Goal: Task Accomplishment & Management: Manage account settings

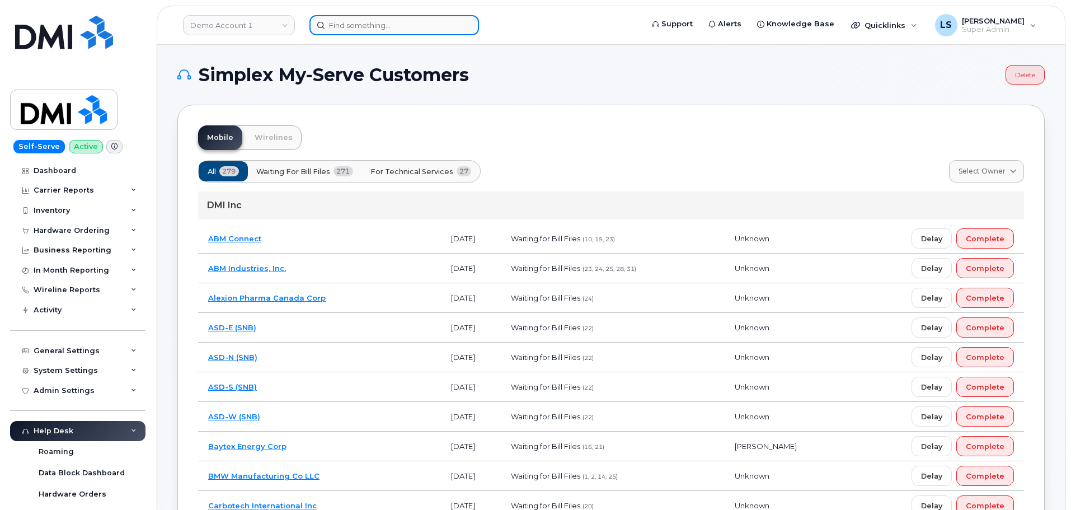
click at [362, 20] on input at bounding box center [395, 25] width 170 height 20
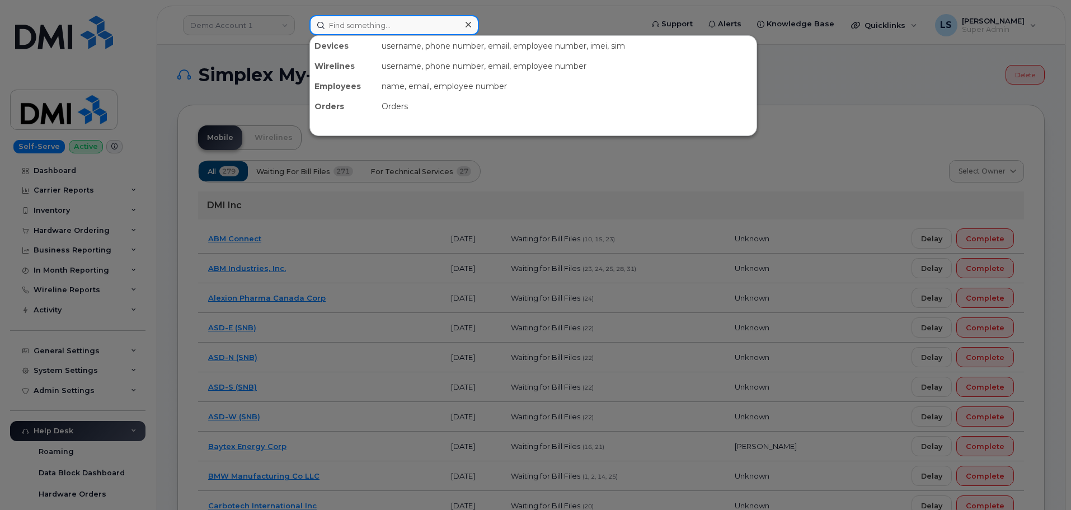
paste input "9176255410"
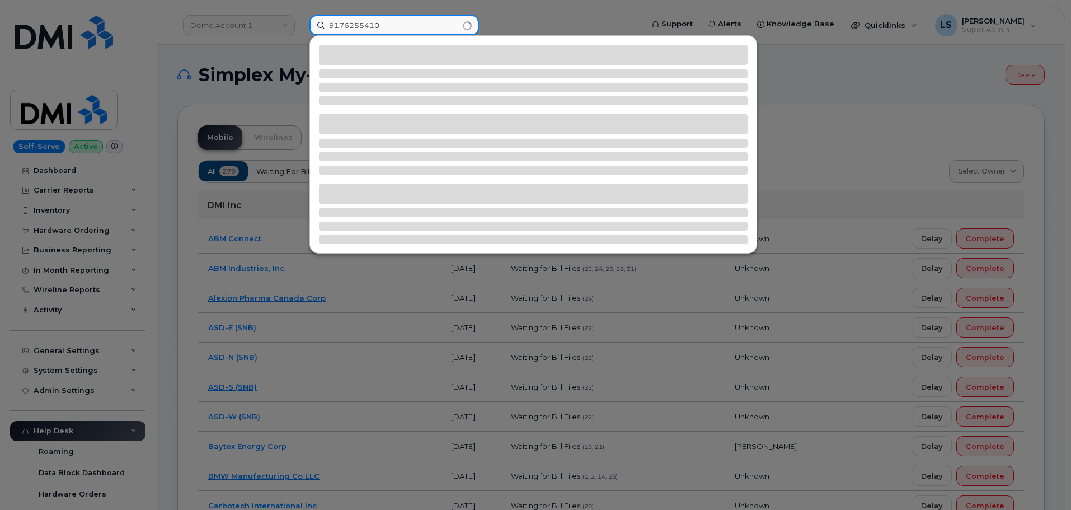
type input "9176255410"
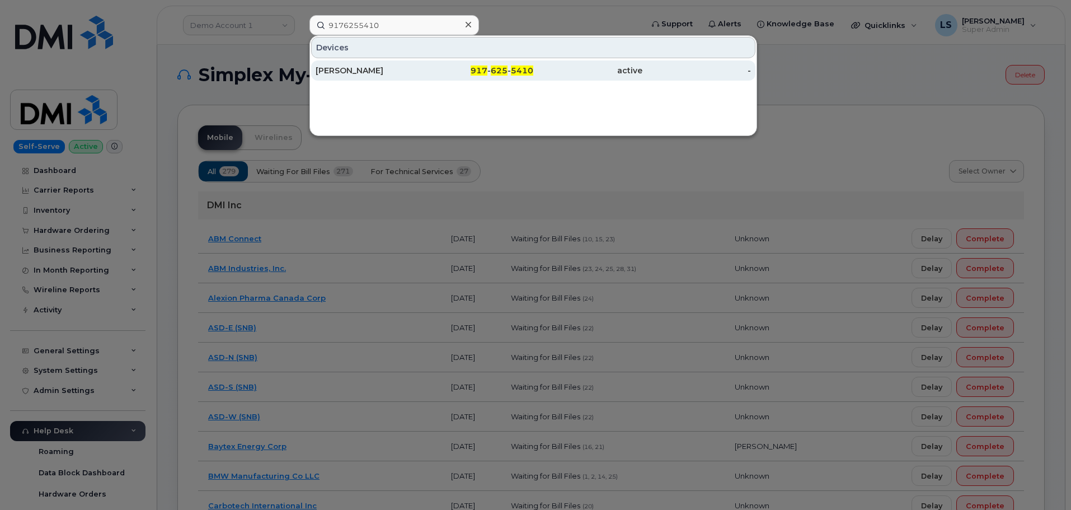
click at [379, 72] on div "[PERSON_NAME]" at bounding box center [370, 70] width 109 height 11
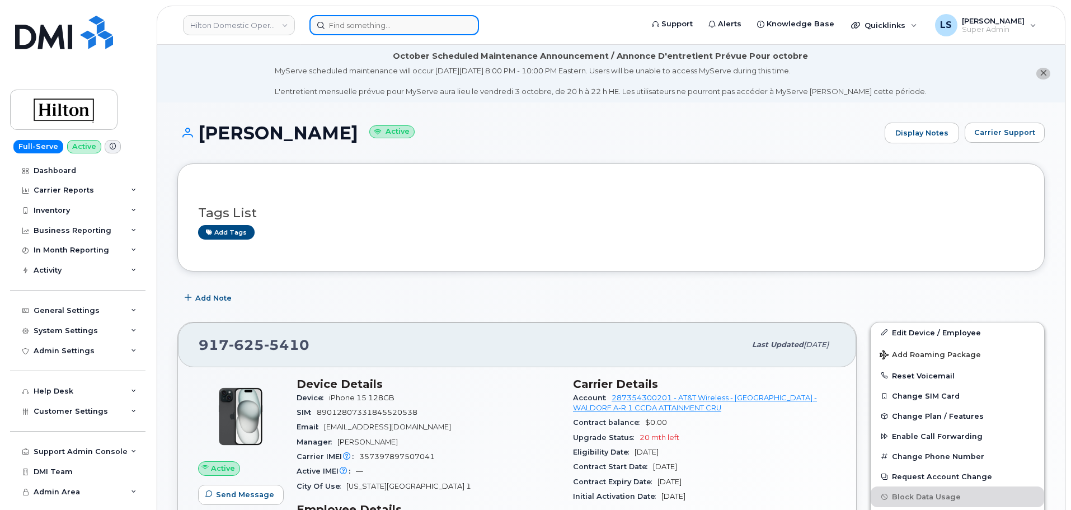
click at [415, 28] on input at bounding box center [395, 25] width 170 height 20
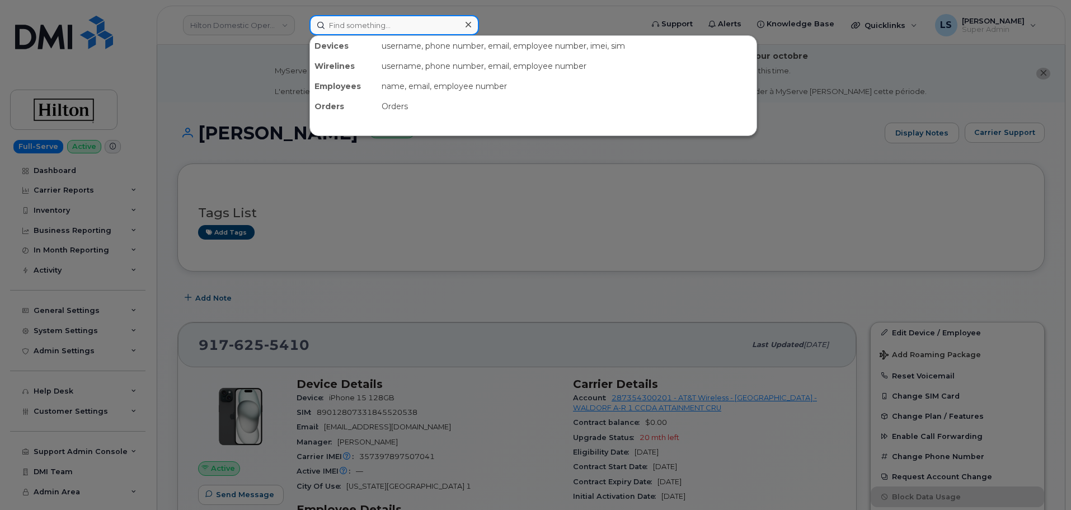
paste input "[PHONE_NUMBER]"
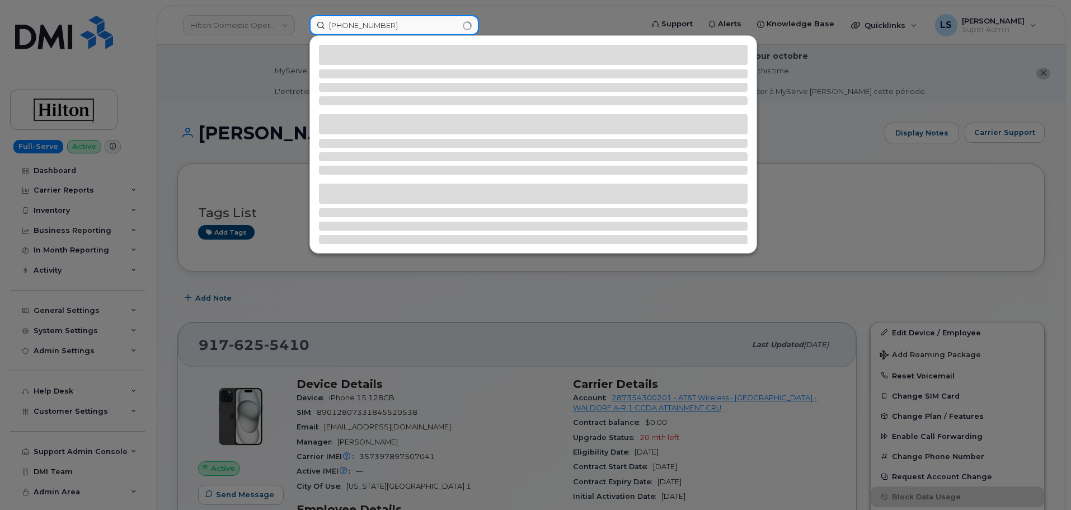
type input "[PHONE_NUMBER]"
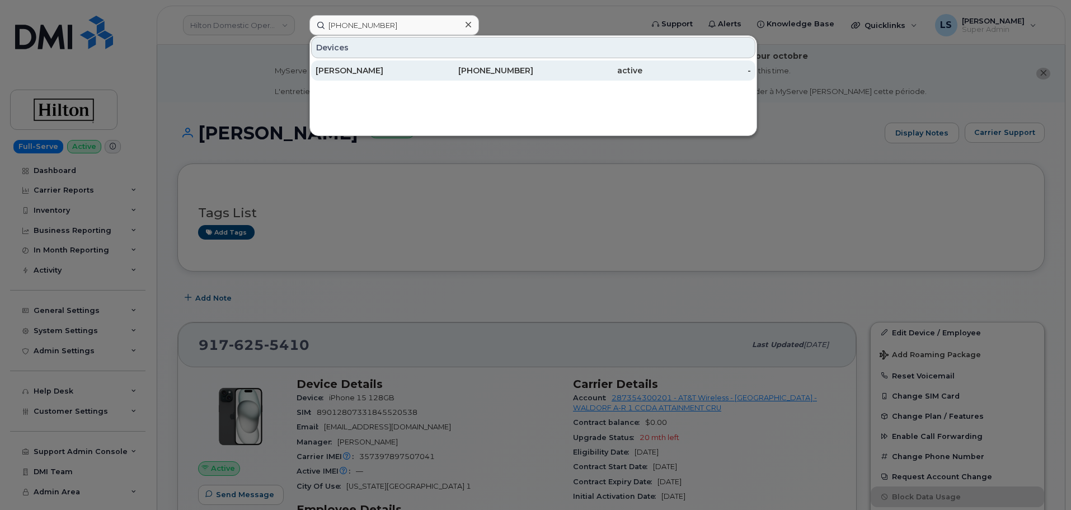
click at [424, 64] on div "[PERSON_NAME]" at bounding box center [370, 70] width 109 height 20
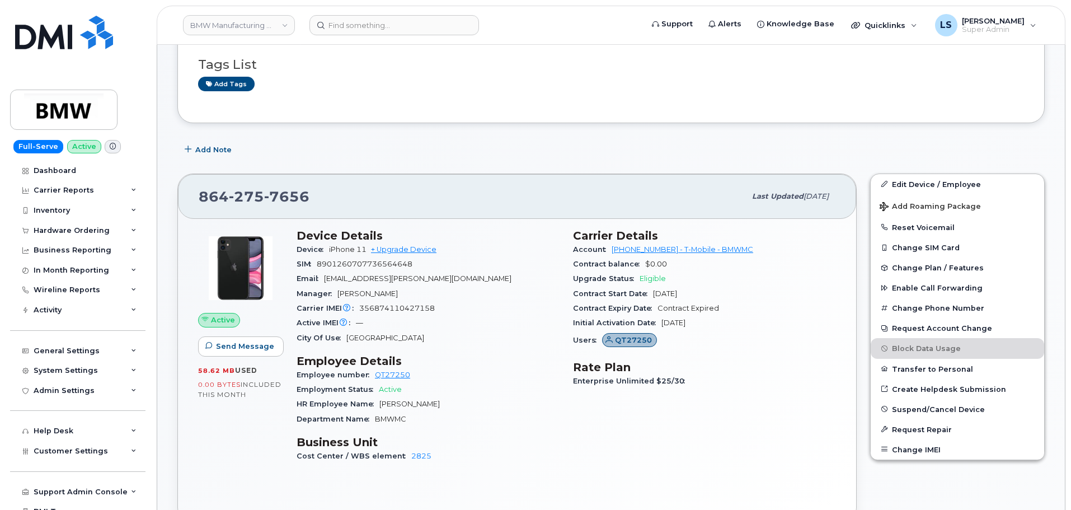
scroll to position [168, 0]
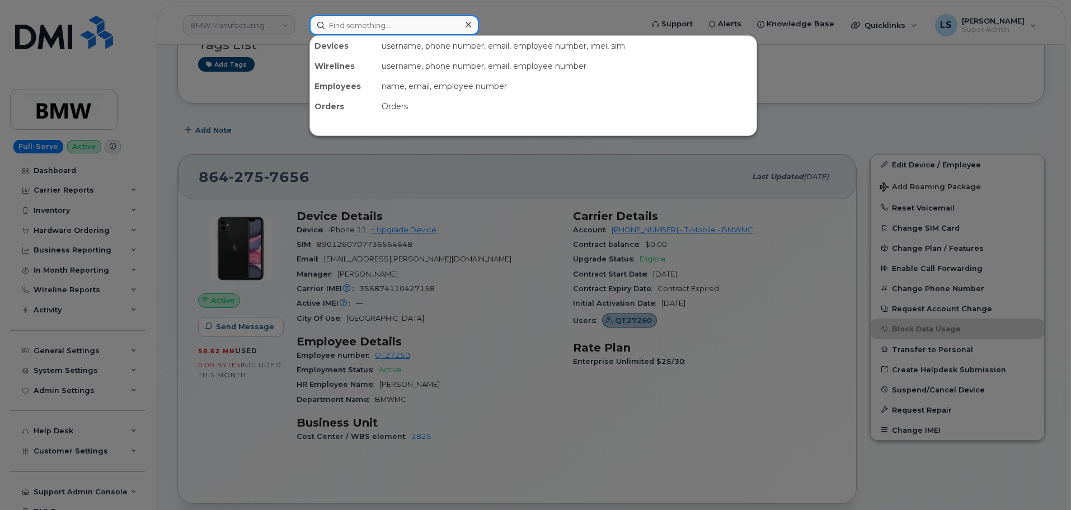
click at [376, 28] on input at bounding box center [395, 25] width 170 height 20
paste input "9176255410"
type input "9176255410"
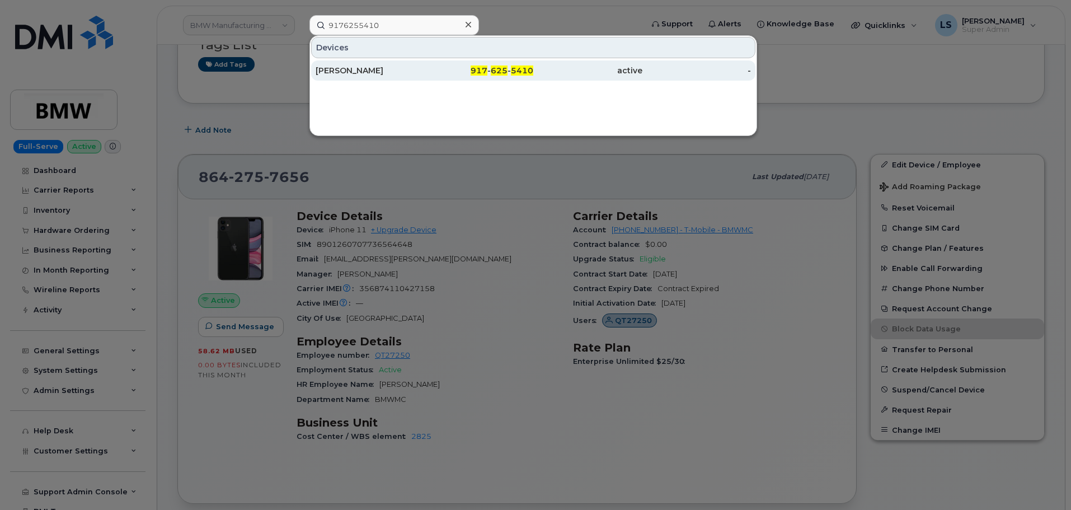
click at [332, 73] on div "[PERSON_NAME]" at bounding box center [370, 70] width 109 height 11
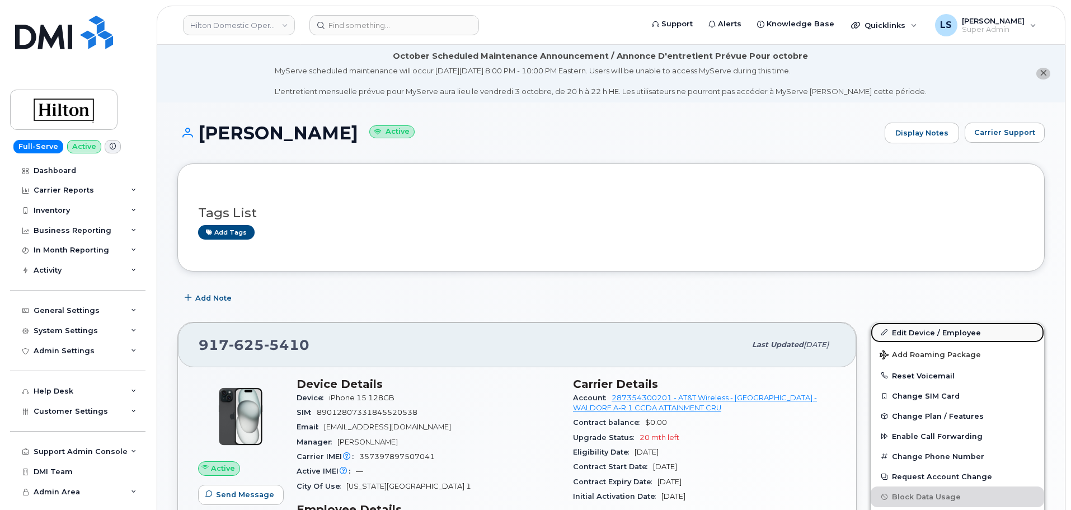
click at [915, 336] on link "Edit Device / Employee" at bounding box center [958, 332] width 174 height 20
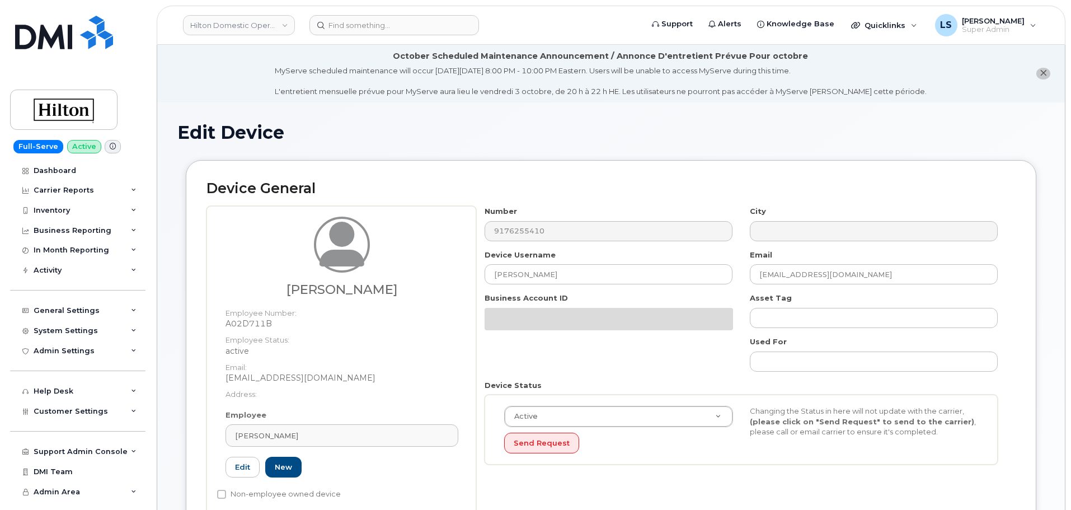
select select "34080331"
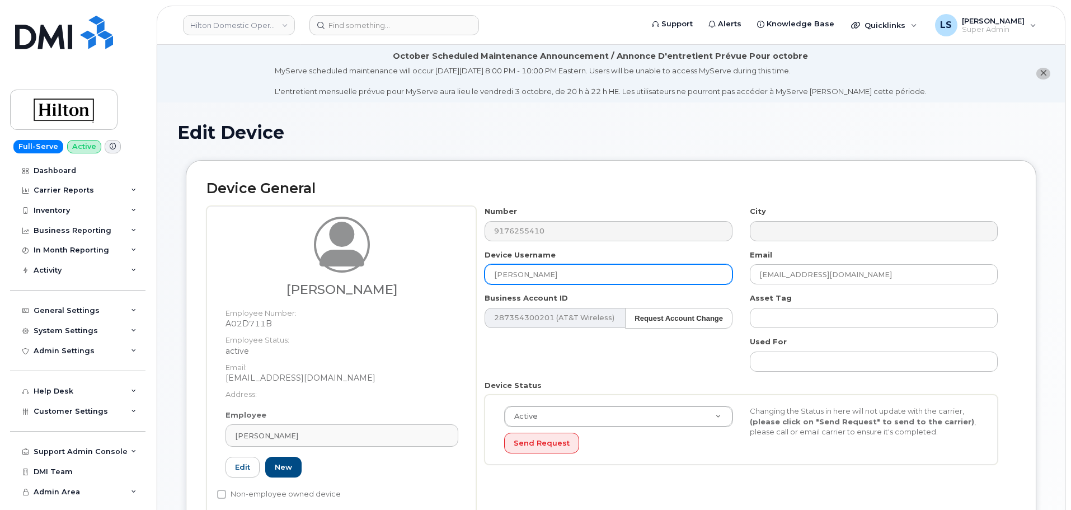
drag, startPoint x: 588, startPoint y: 282, endPoint x: 289, endPoint y: 291, distance: 299.0
click at [291, 291] on div "Joshua Rothstein Employee Number: A02D711B Employee Status: active Email: jmr49…" at bounding box center [611, 363] width 809 height 314
type input "[PERSON_NAME]"
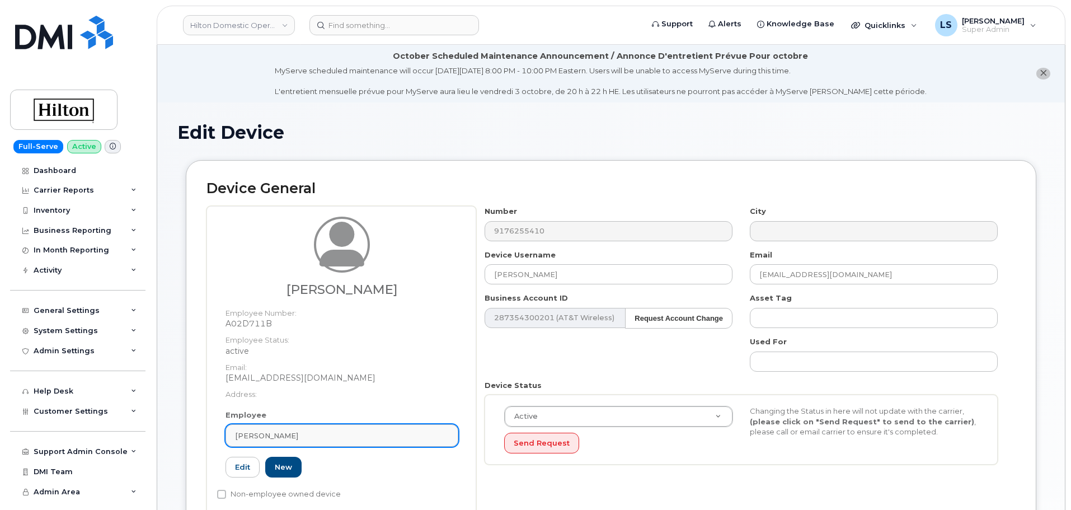
click at [313, 425] on link "[PERSON_NAME]" at bounding box center [342, 435] width 233 height 22
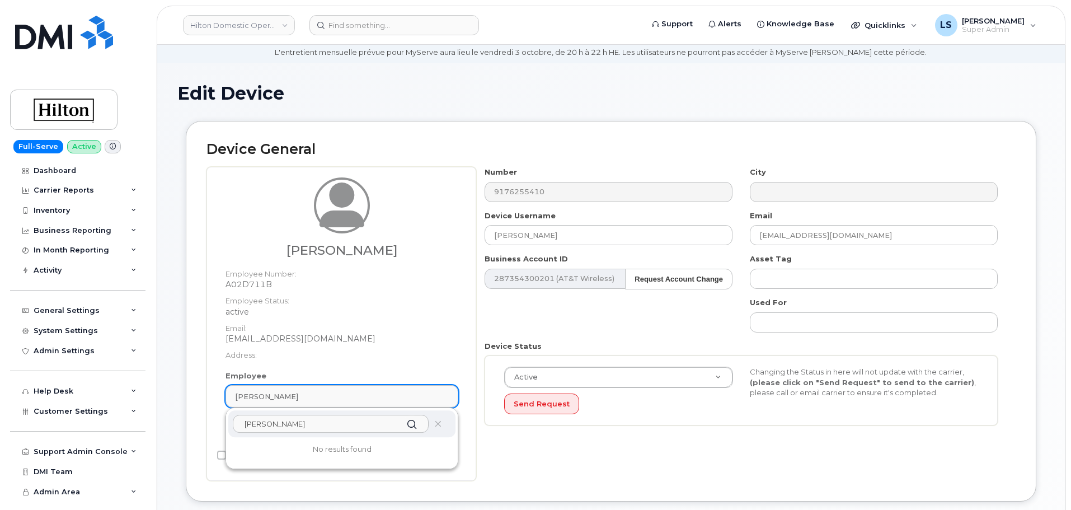
scroll to position [56, 0]
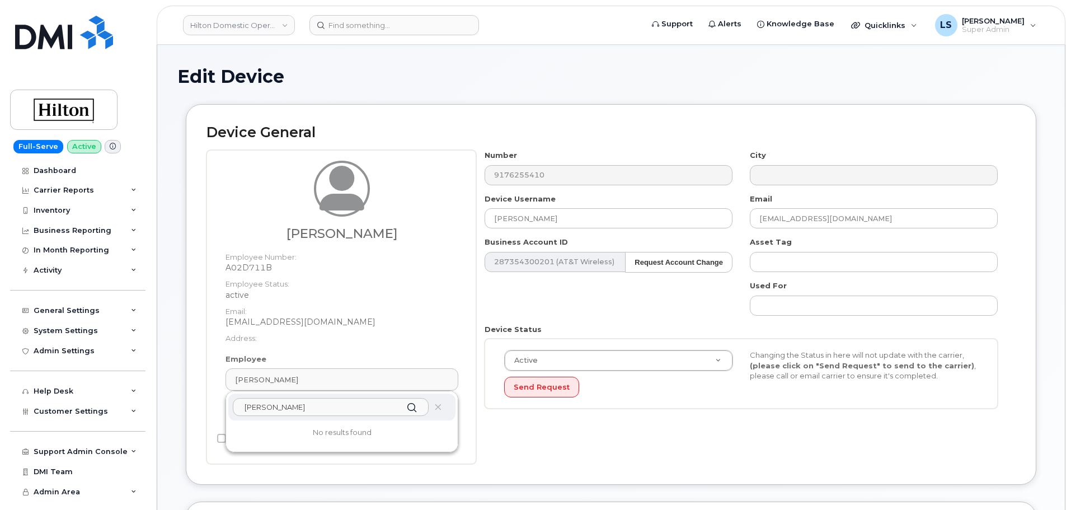
type input "[PERSON_NAME]"
click at [446, 404] on div "[PERSON_NAME]" at bounding box center [341, 406] width 227 height 27
drag, startPoint x: 440, startPoint y: 406, endPoint x: 576, endPoint y: 41, distance: 388.7
click at [440, 406] on icon at bounding box center [437, 407] width 7 height 7
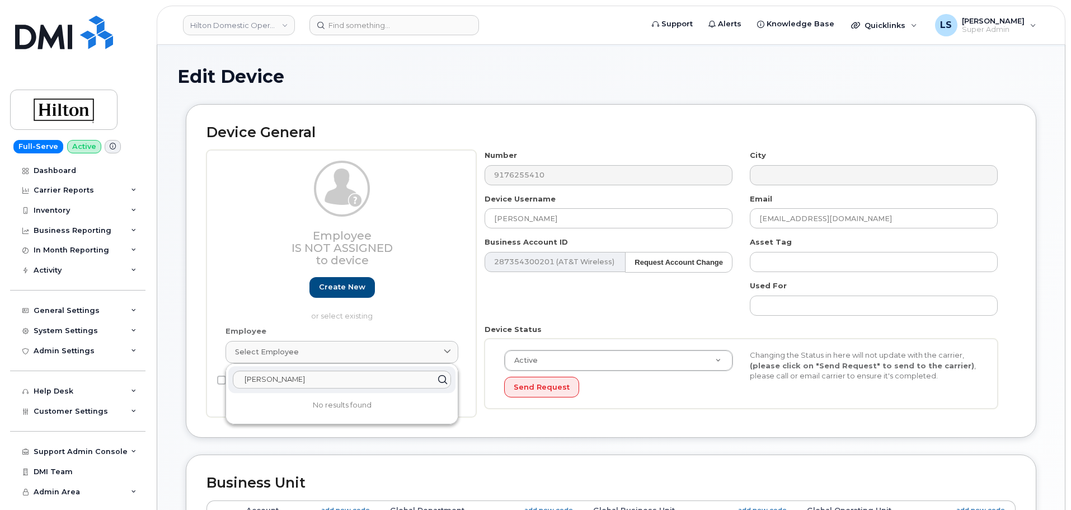
click at [331, 313] on p "or select existing" at bounding box center [342, 316] width 233 height 11
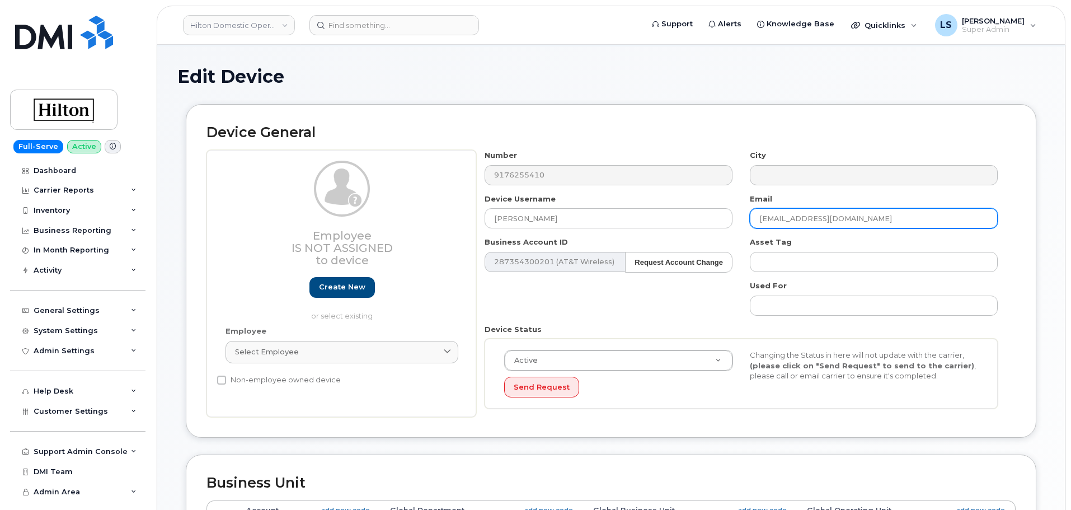
click at [847, 224] on input "jmr492@cornell.edu" at bounding box center [874, 218] width 248 height 20
click at [715, 302] on div "Number 9176255410 City Device Username Sophie Kim Email Business Account ID 287…" at bounding box center [741, 283] width 531 height 267
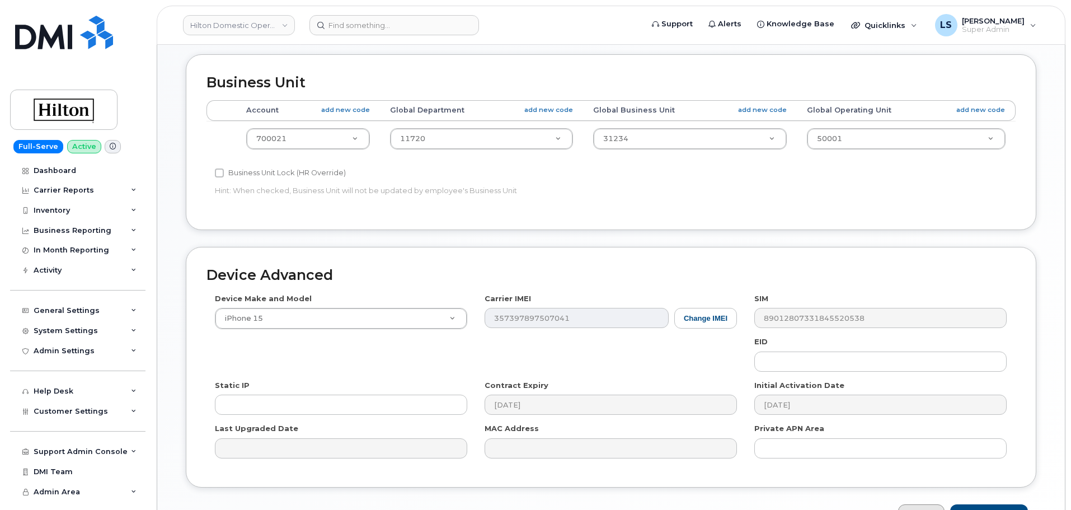
scroll to position [527, 0]
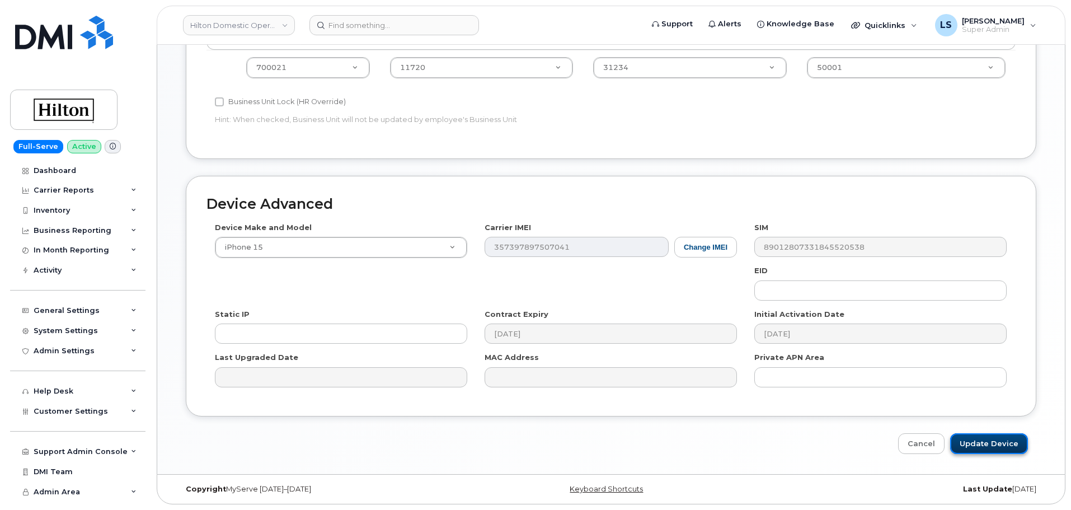
click at [973, 437] on input "Update Device" at bounding box center [989, 443] width 78 height 21
type input "Saving..."
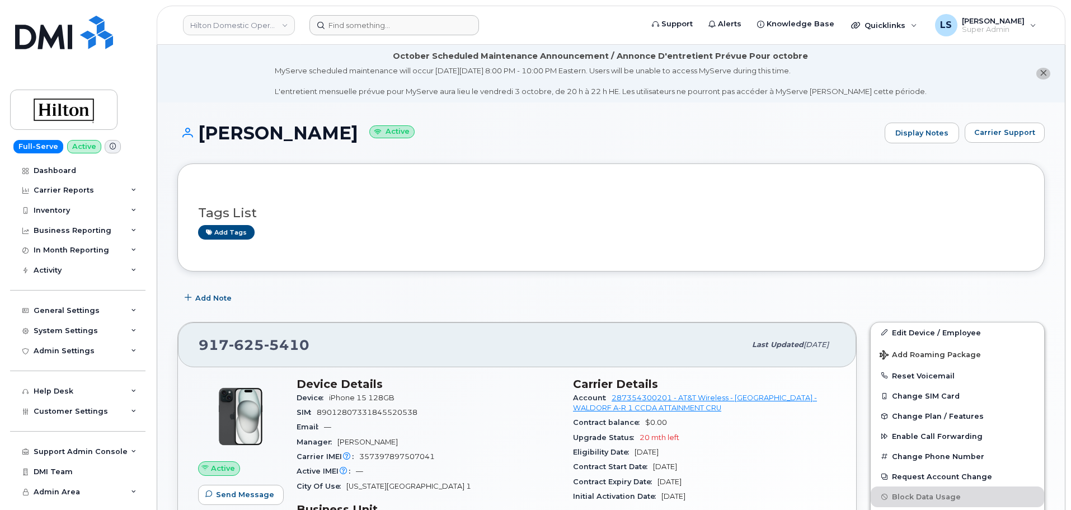
drag, startPoint x: 386, startPoint y: 13, endPoint x: 382, endPoint y: 23, distance: 10.6
click at [383, 21] on header "Hilton Domestic Operating Company Inc Support Alerts Knowledge Base Quicklinks …" at bounding box center [611, 25] width 909 height 39
click at [378, 29] on input at bounding box center [395, 25] width 170 height 20
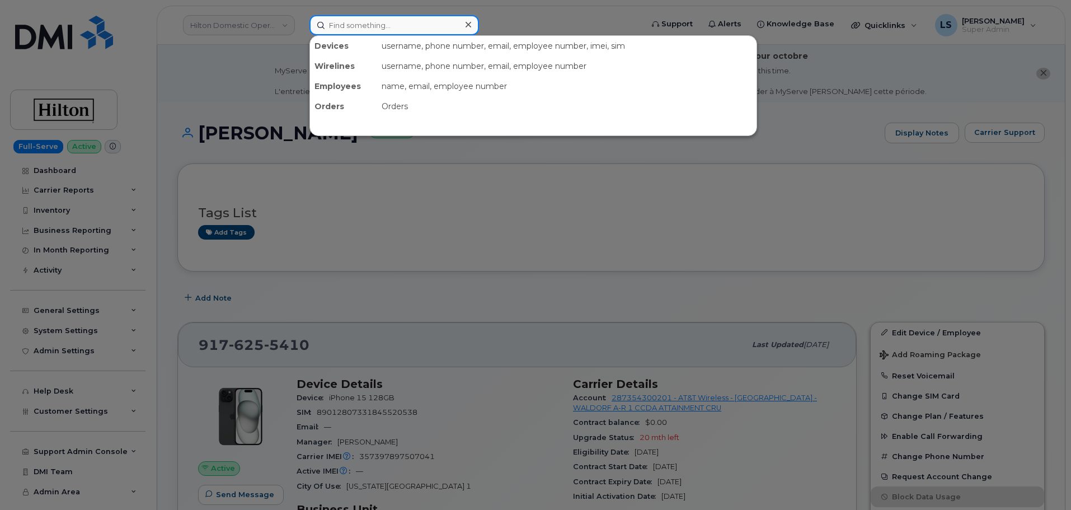
paste input "3852221278"
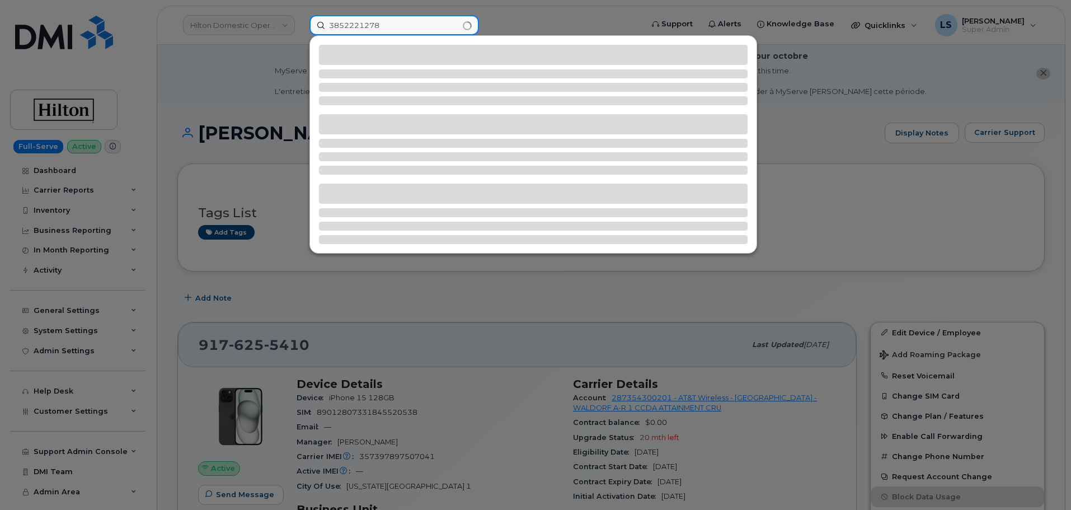
type input "3852221278"
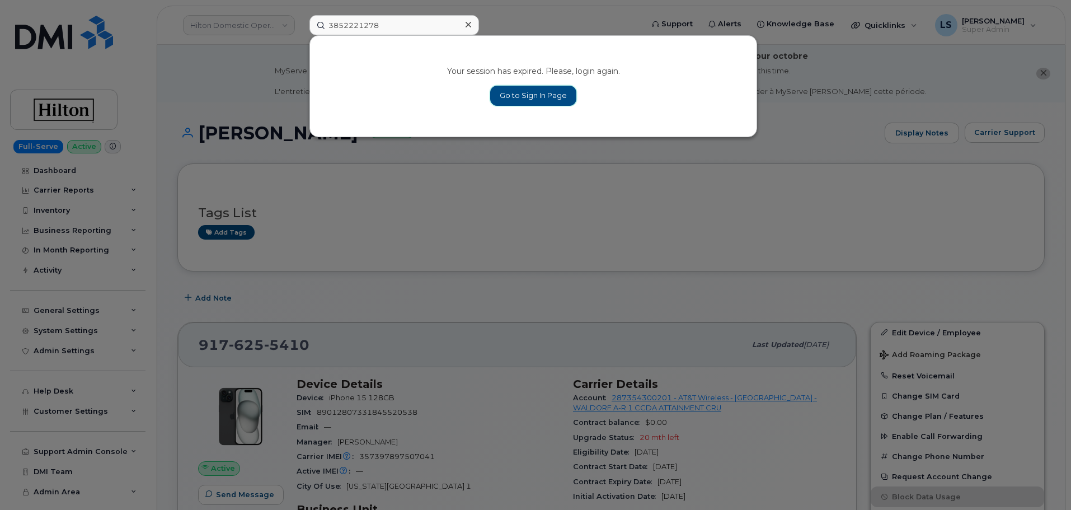
click at [528, 105] on link "Go to Sign In Page" at bounding box center [533, 96] width 86 height 20
